Goal: Task Accomplishment & Management: Manage account settings

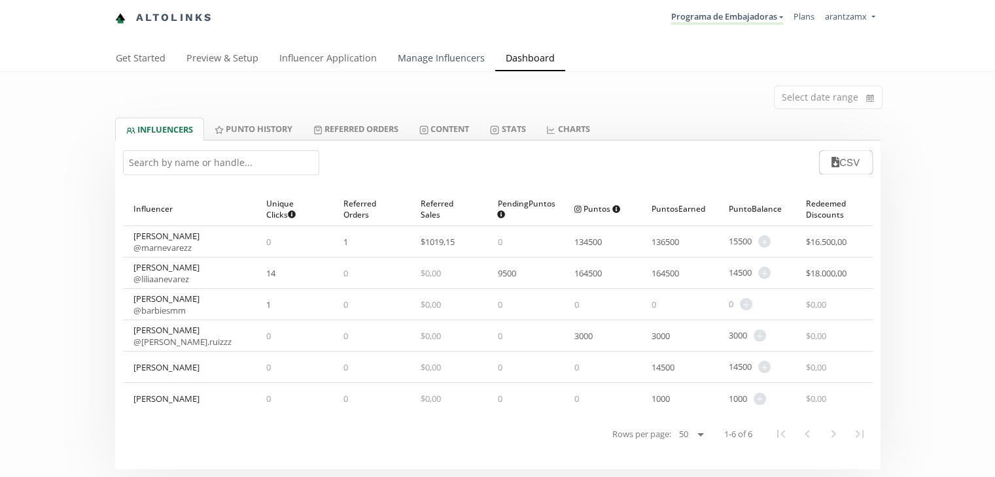
click at [434, 60] on link "Manage Influencers" at bounding box center [441, 59] width 108 height 26
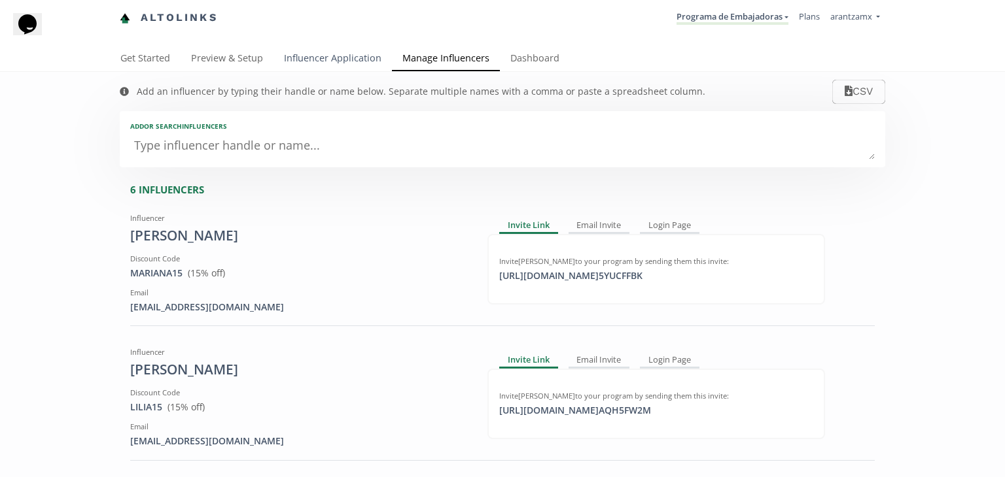
click at [353, 61] on link "Influencer Application" at bounding box center [332, 59] width 118 height 26
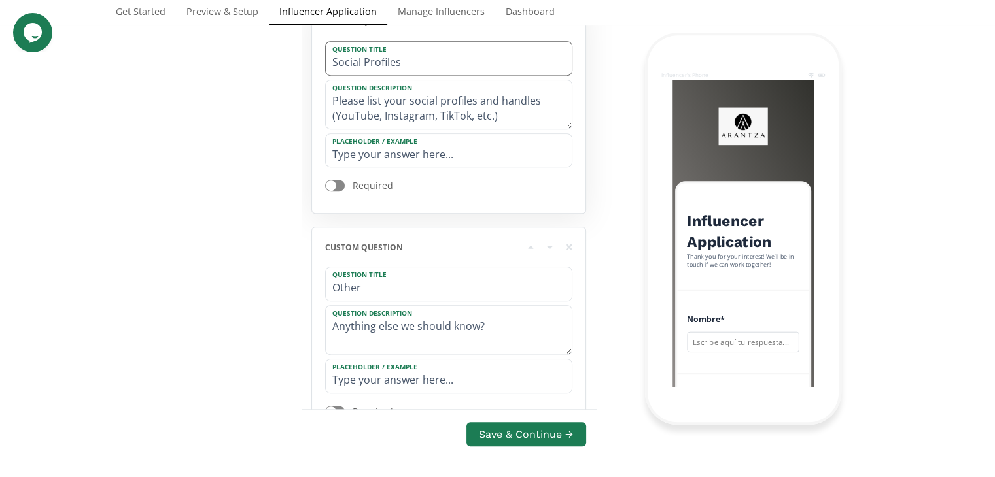
click at [412, 61] on input "Social Profiles" at bounding box center [449, 58] width 246 height 33
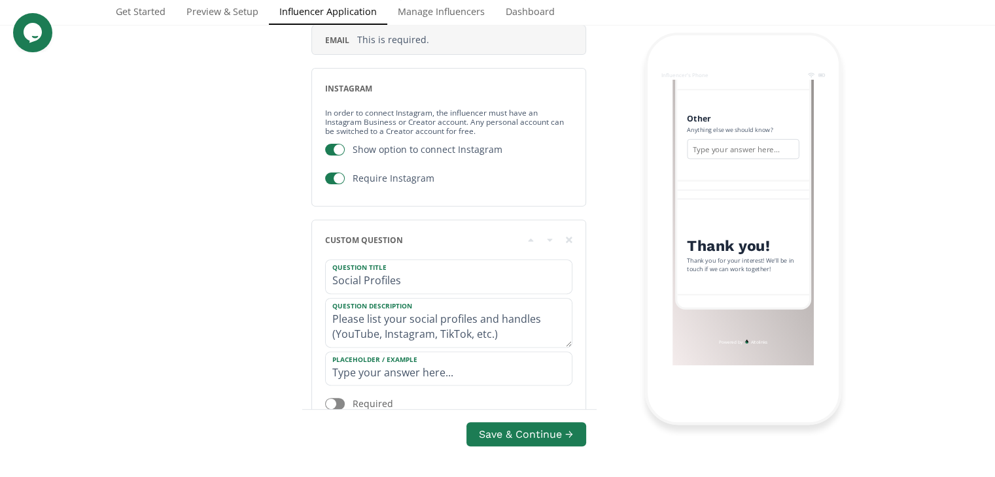
scroll to position [545, 0]
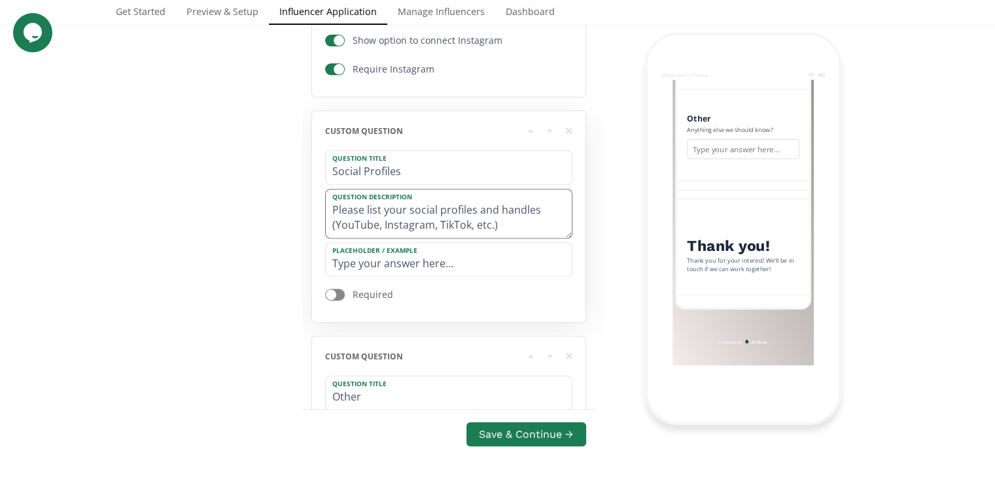
click at [398, 224] on textarea "Please list your social profiles and handles (YouTube, Instagram, TikTok, etc.)" at bounding box center [449, 214] width 246 height 48
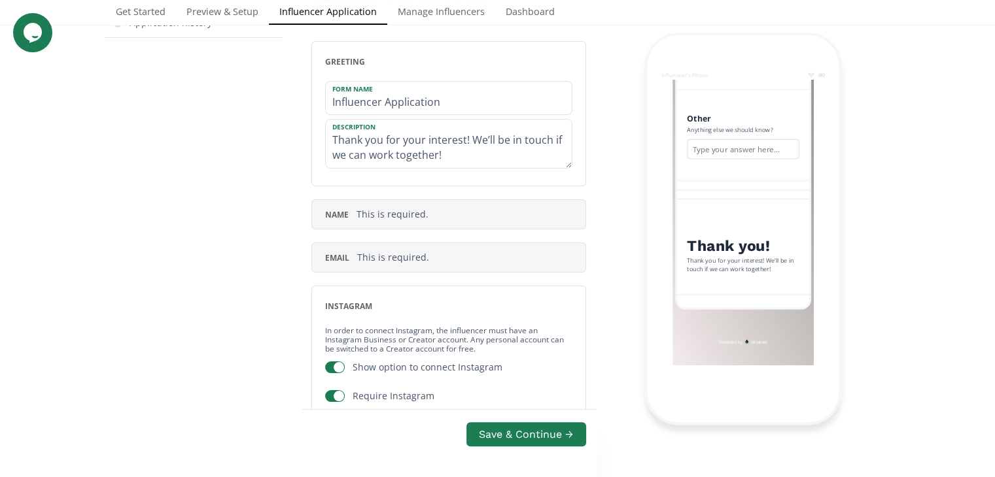
scroll to position [0, 0]
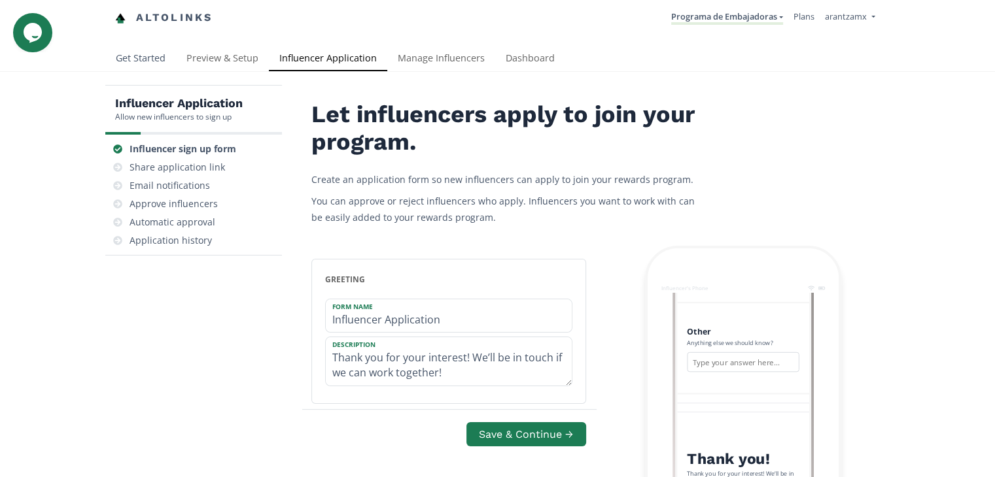
click at [138, 53] on link "Get Started" at bounding box center [140, 59] width 71 height 26
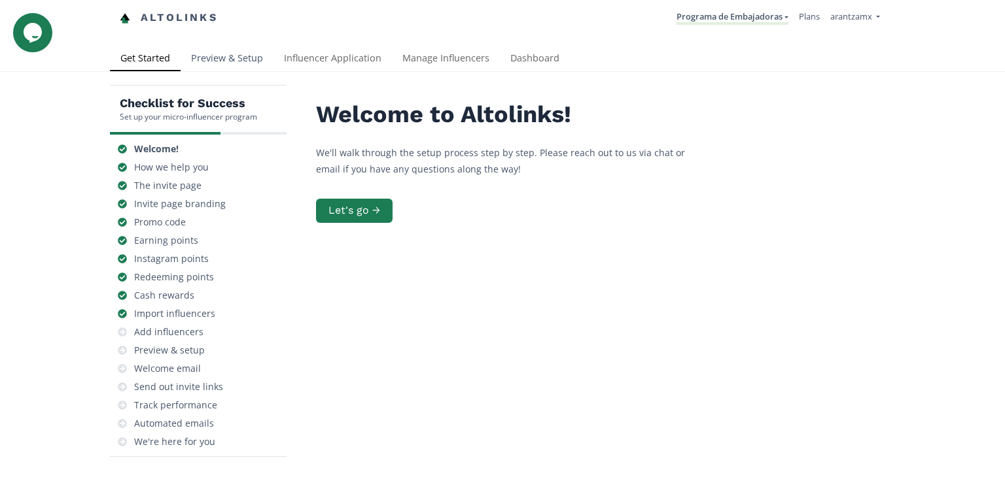
click at [224, 61] on link "Preview & Setup" at bounding box center [227, 59] width 93 height 26
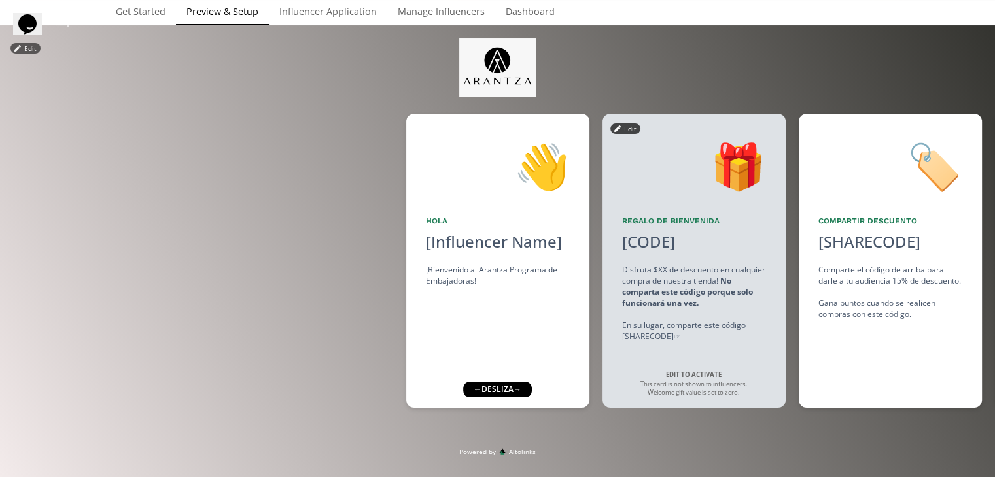
scroll to position [109, 0]
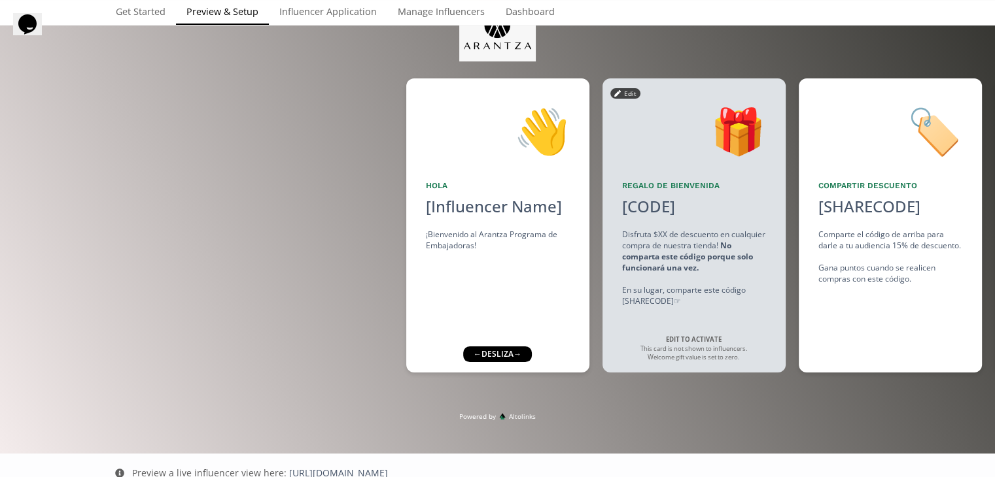
click at [667, 254] on strong "No comparta este código porque solo funcionará una vez." at bounding box center [687, 256] width 131 height 33
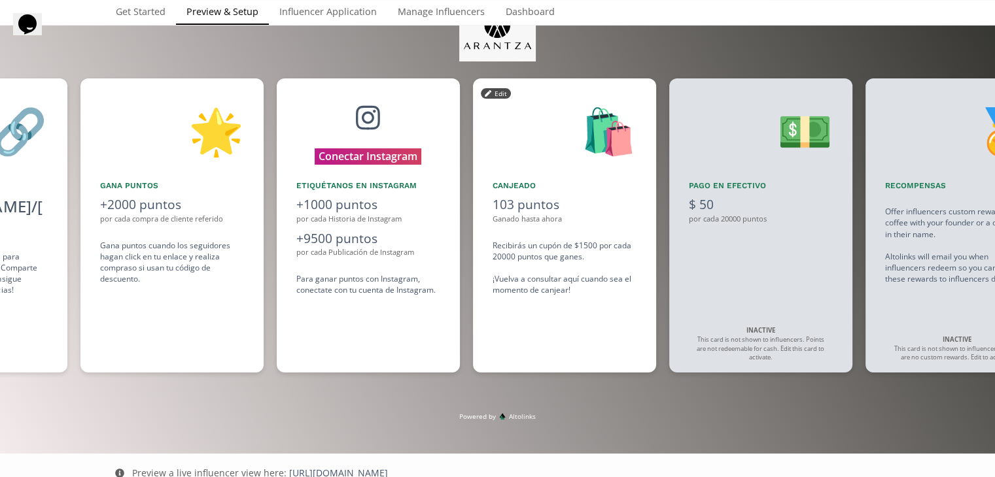
scroll to position [0, 1095]
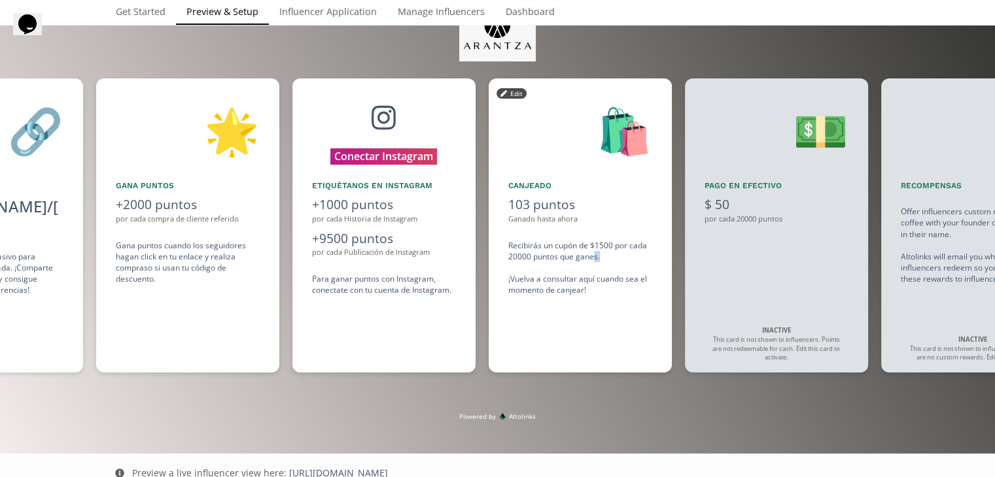
drag, startPoint x: 499, startPoint y: 260, endPoint x: 592, endPoint y: 255, distance: 93.0
click at [592, 255] on div "👋 Hola [Influencer Name] ¡Bienvenido al [PERSON_NAME] Programa de Embajadoras! …" at bounding box center [497, 225] width 995 height 307
click at [536, 260] on div "Recibirás un cupón de $1500 por cada 20000 puntos que ganes. ¡Vuelva a consulta…" at bounding box center [580, 268] width 144 height 56
click at [513, 96] on button "Edit" at bounding box center [511, 93] width 30 height 10
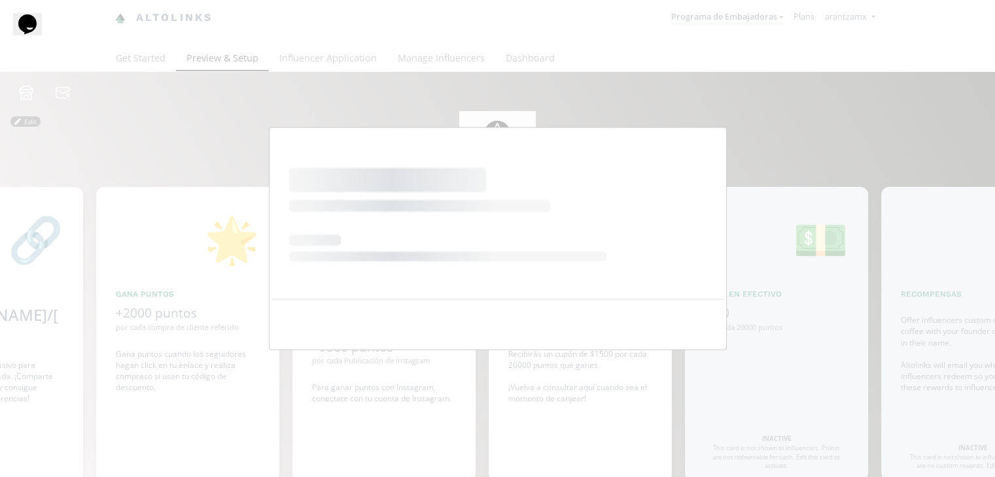
scroll to position [0, 0]
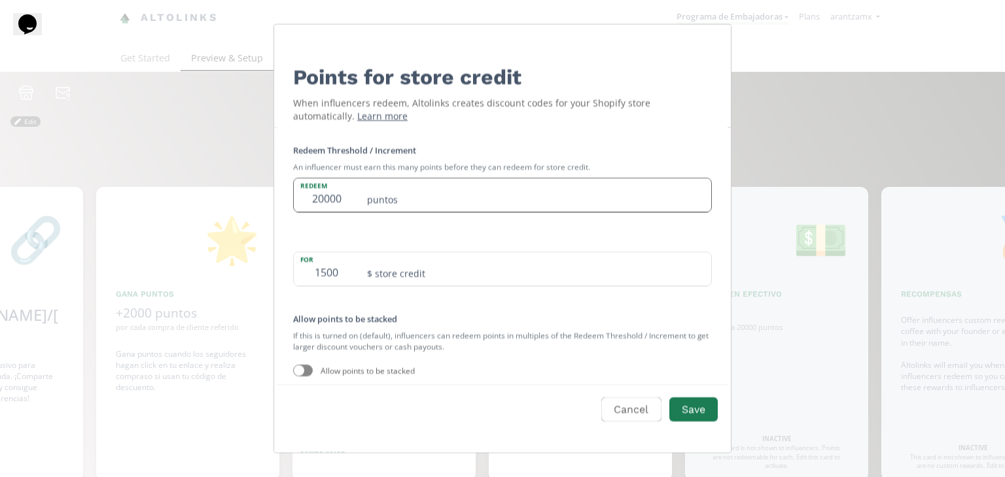
click at [348, 194] on input "20000" at bounding box center [326, 194] width 65 height 33
type input "200000"
click at [694, 413] on button "Save" at bounding box center [693, 410] width 52 height 28
